Goal: Check status: Check status

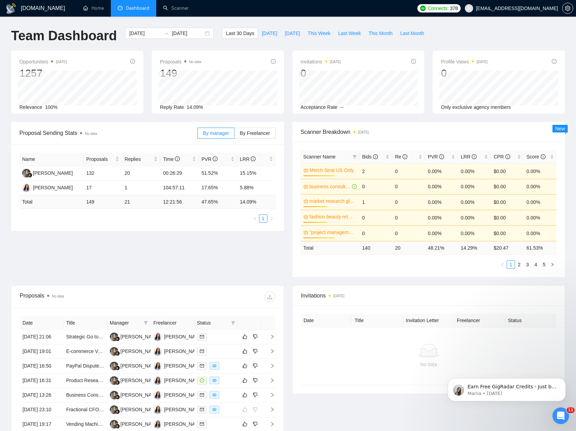
scroll to position [1, 0]
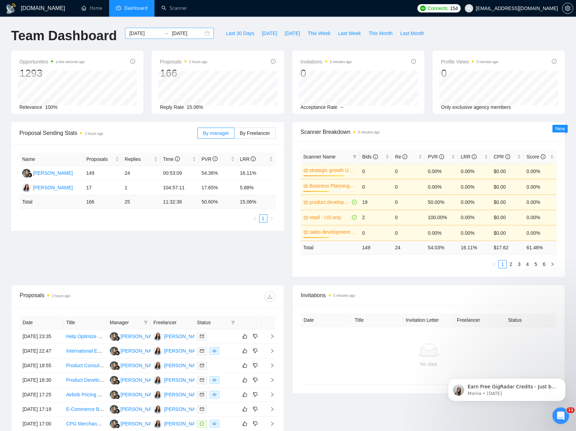
click at [133, 34] on input "[DATE]" at bounding box center [145, 33] width 32 height 8
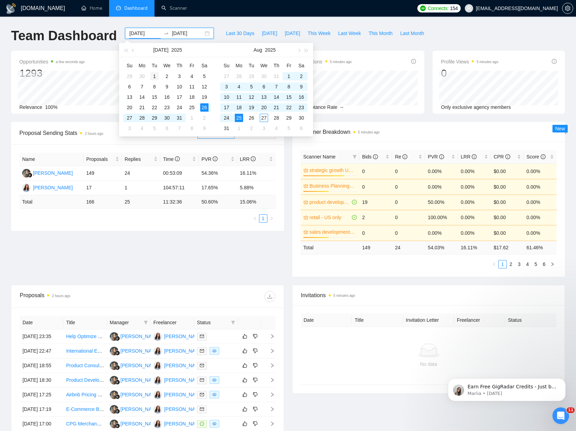
type input "2025-07-01"
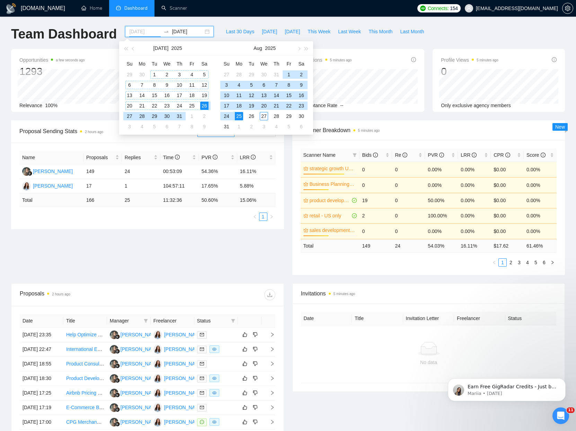
click at [151, 75] on div "1" at bounding box center [154, 74] width 8 height 8
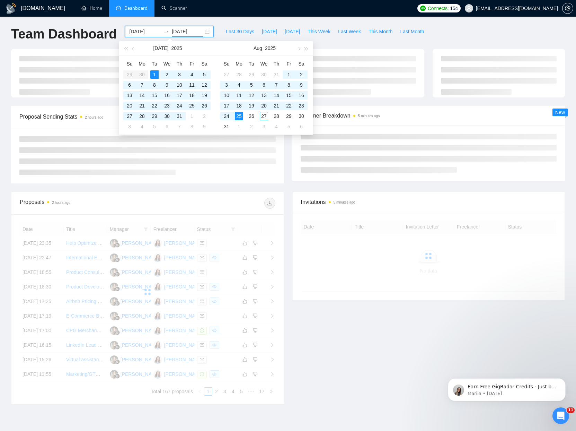
scroll to position [0, 0]
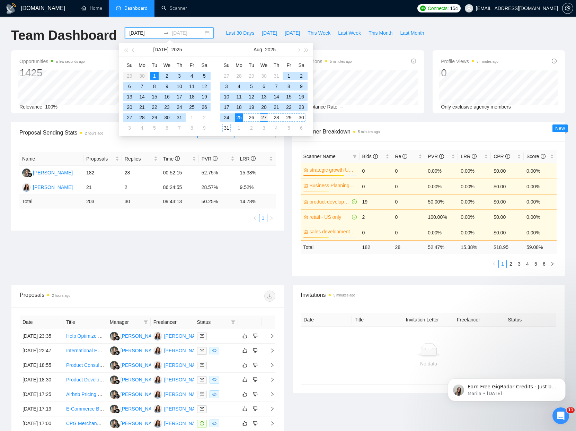
type input "2025-08-27"
click at [263, 117] on div "27" at bounding box center [264, 117] width 8 height 8
